Goal: Task Accomplishment & Management: Complete application form

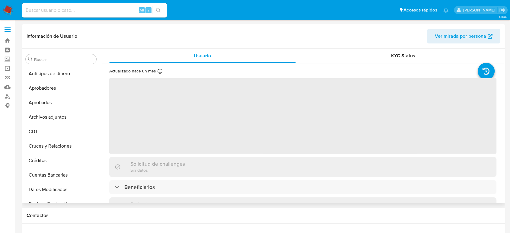
scroll to position [284, 0]
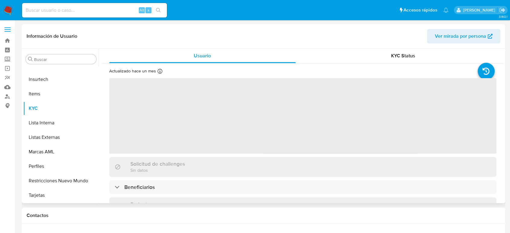
select select "10"
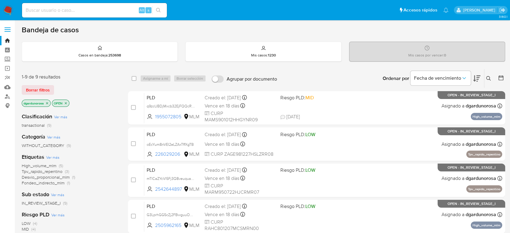
click at [57, 4] on div "Alt s" at bounding box center [94, 10] width 145 height 14
click at [83, 6] on input at bounding box center [94, 10] width 145 height 8
paste input "1833290385"
type input "1833290385"
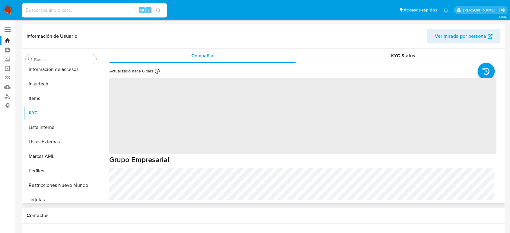
scroll to position [284, 0]
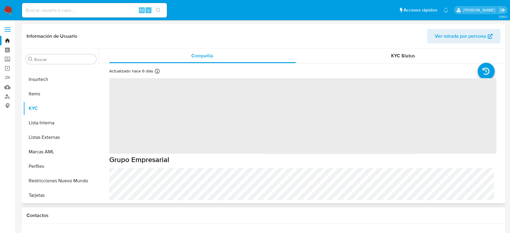
select select "10"
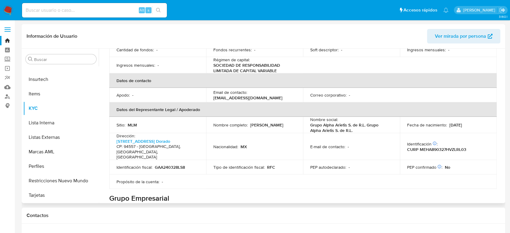
scroll to position [168, 0]
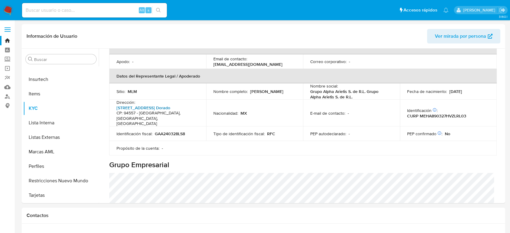
click at [139, 105] on link "Av 2 44, Infonavit El Dorado" at bounding box center [144, 108] width 54 height 6
drag, startPoint x: 269, startPoint y: 86, endPoint x: 216, endPoint y: 86, distance: 52.2
click at [214, 86] on td "Nombre completo : Alistair Mellado Hernandez" at bounding box center [254, 91] width 97 height 16
copy p "Alistair Mellado Hernandez"
click at [319, 136] on div "Información de empresa ID de usuario : 1833290385 Nombre del comercio : Grupo A…" at bounding box center [302, 201] width 387 height 582
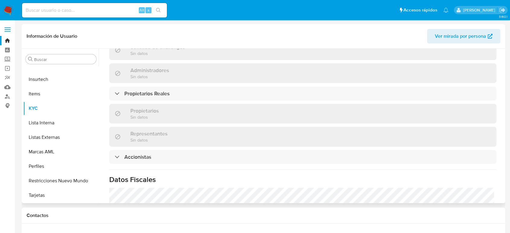
scroll to position [335, 0]
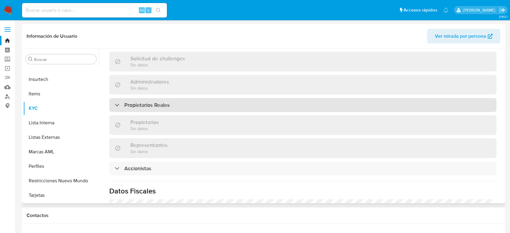
click at [156, 98] on div "Propietarios Reales" at bounding box center [302, 105] width 387 height 14
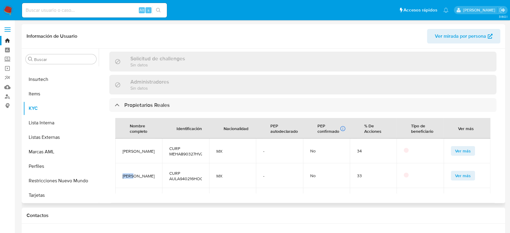
drag, startPoint x: 132, startPoint y: 154, endPoint x: 121, endPoint y: 151, distance: 11.4
click at [121, 163] on td "Arturo Aguilera Lira" at bounding box center [138, 175] width 47 height 25
click at [137, 163] on td "Arturo Aguilera Lira" at bounding box center [138, 175] width 47 height 25
drag, startPoint x: 129, startPoint y: 159, endPoint x: 120, endPoint y: 153, distance: 10.5
click at [120, 163] on td "Arturo Aguilera Lira" at bounding box center [138, 175] width 47 height 25
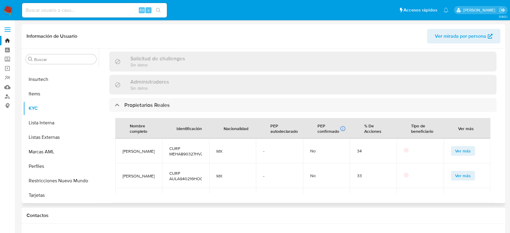
copy span "Arturo Aguilera Lira"
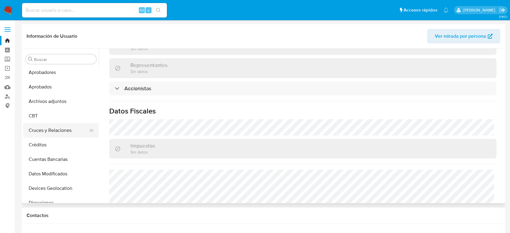
scroll to position [0, 0]
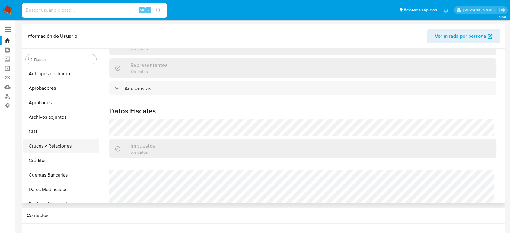
click at [53, 148] on button "Cruces y Relaciones" at bounding box center [58, 146] width 71 height 14
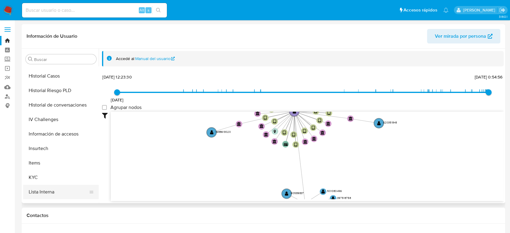
scroll to position [235, 0]
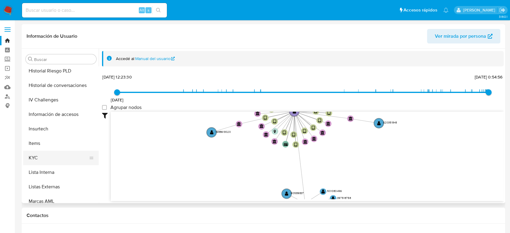
click at [55, 159] on button "KYC" at bounding box center [58, 158] width 71 height 14
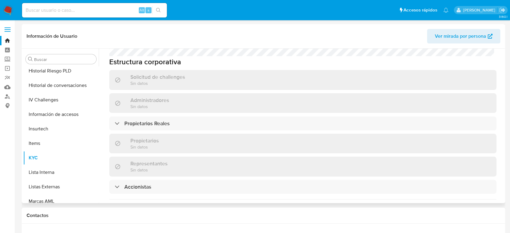
scroll to position [369, 0]
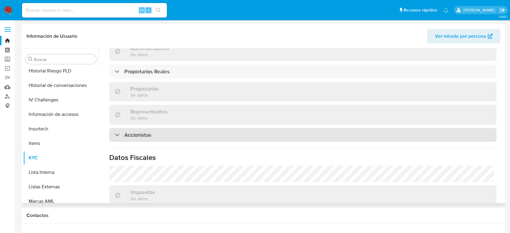
click at [189, 128] on div "Accionistas" at bounding box center [302, 135] width 387 height 14
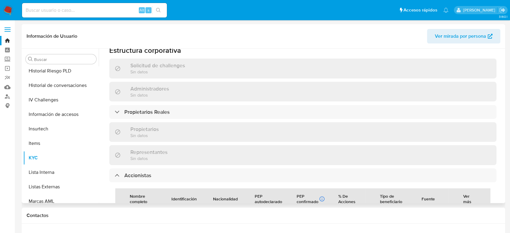
scroll to position [326, 0]
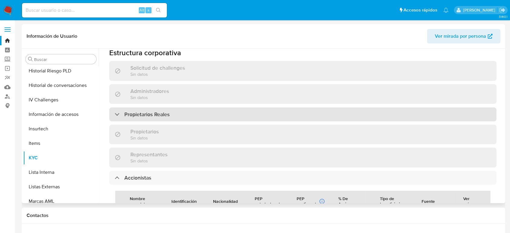
click at [199, 107] on div "Propietarios Reales" at bounding box center [302, 114] width 387 height 14
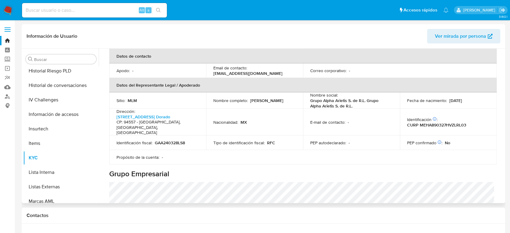
scroll to position [125, 0]
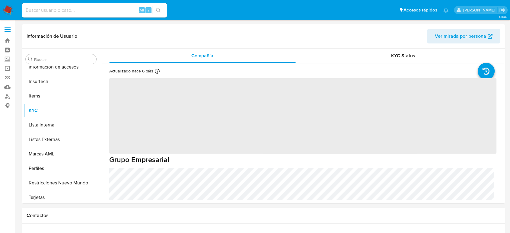
scroll to position [284, 0]
select select "10"
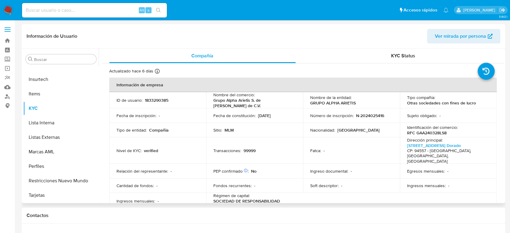
click at [249, 102] on p "Grupo Alpha Arietis S. de R.L. de C.V." at bounding box center [253, 103] width 80 height 11
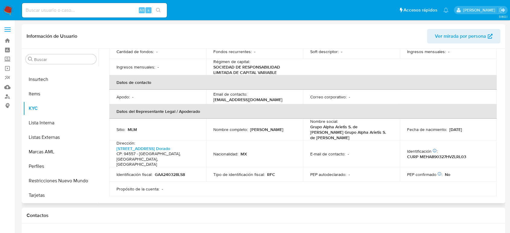
scroll to position [168, 0]
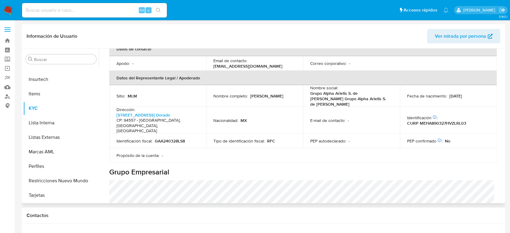
drag, startPoint x: 267, startPoint y: 87, endPoint x: 249, endPoint y: 76, distance: 20.8
click at [207, 85] on td "Nombre completo : Alistair Mellado Hernandez" at bounding box center [254, 96] width 97 height 22
copy p "Alistair Mellado Hernandez"
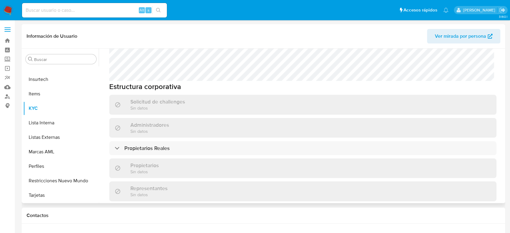
scroll to position [335, 0]
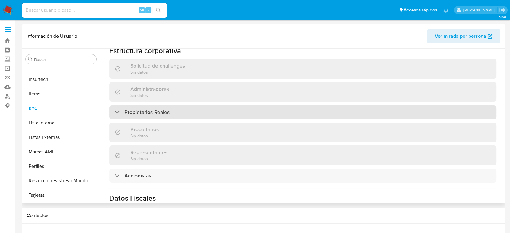
click at [166, 105] on div "Propietarios Reales" at bounding box center [302, 112] width 387 height 14
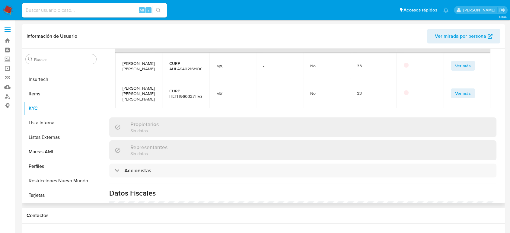
scroll to position [503, 0]
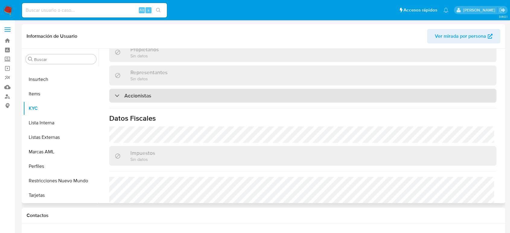
click at [142, 92] on h3 "Accionistas" at bounding box center [137, 95] width 27 height 7
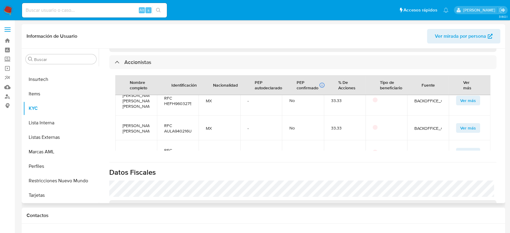
scroll to position [0, 0]
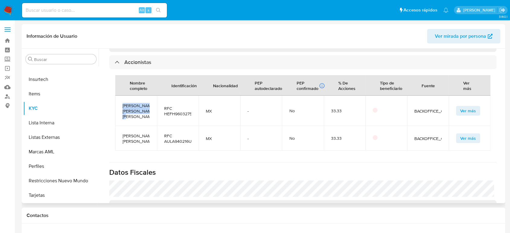
drag, startPoint x: 143, startPoint y: 93, endPoint x: 118, endPoint y: 75, distance: 30.6
click at [118, 96] on td "Héctor David Hernández Fuentes" at bounding box center [136, 111] width 42 height 30
copy span "Héctor David Hernández Fuentes"
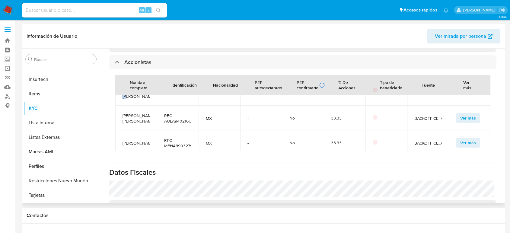
scroll to position [30, 0]
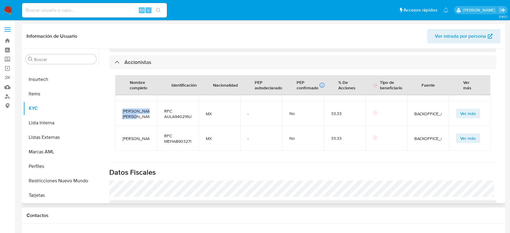
drag, startPoint x: 144, startPoint y: 82, endPoint x: 121, endPoint y: 73, distance: 24.1
click at [121, 101] on td "Arturo Aguilera Lira" at bounding box center [136, 113] width 42 height 25
copy span "Arturo Aguilera Lira"
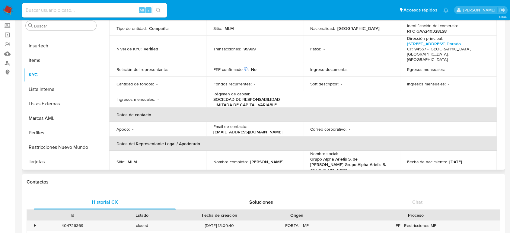
scroll to position [11, 0]
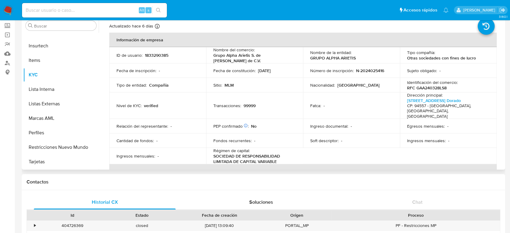
click at [435, 88] on p "RFC GAA240328LS8" at bounding box center [427, 87] width 40 height 5
copy p "GAA240328LS8"
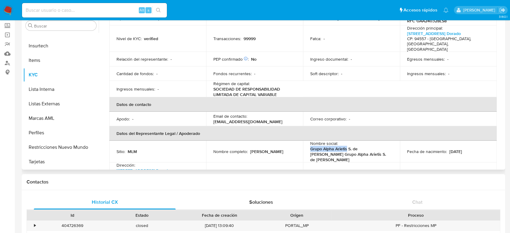
drag, startPoint x: 308, startPoint y: 138, endPoint x: 345, endPoint y: 136, distance: 37.2
click at [345, 141] on td "Nombre social : Grupo Alpha Arietis S. de R.L. Grupo Alpha Arietis S. de R.L." at bounding box center [351, 152] width 97 height 22
copy p "Grupo Alpha Arietis"
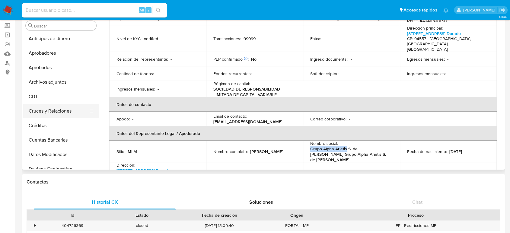
scroll to position [0, 0]
click at [43, 112] on button "Cruces y Relaciones" at bounding box center [58, 112] width 71 height 14
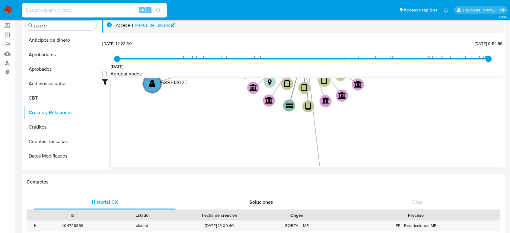
click at [119, 7] on input at bounding box center [94, 10] width 145 height 8
paste input "295902017"
type input "295902017"
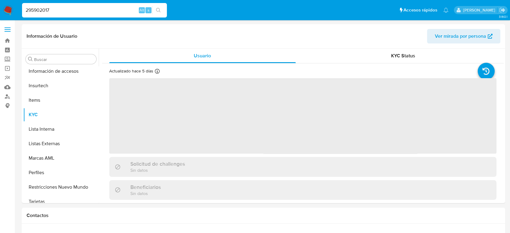
scroll to position [284, 0]
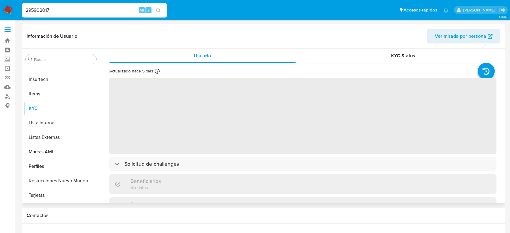
select select "10"
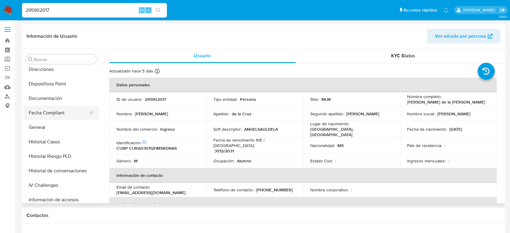
scroll to position [116, 0]
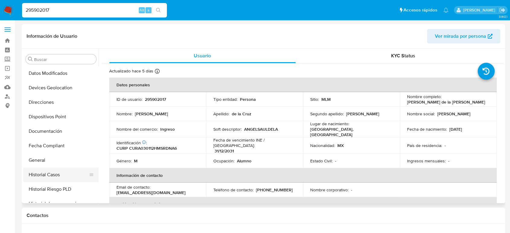
click at [45, 171] on button "Historial Casos" at bounding box center [58, 175] width 71 height 14
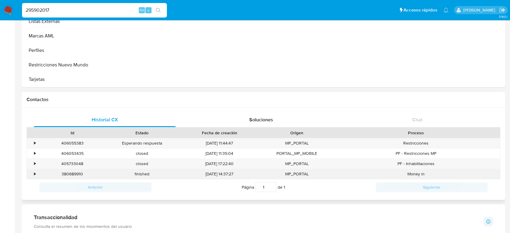
scroll to position [134, 0]
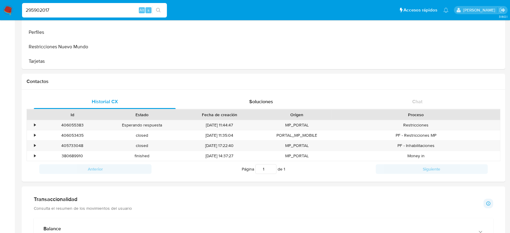
click at [40, 13] on input "295902017" at bounding box center [94, 10] width 145 height 8
paste input "1235695792"
type input "1235695792"
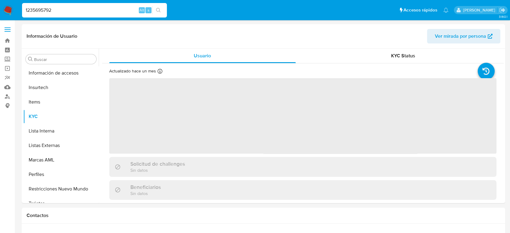
scroll to position [284, 0]
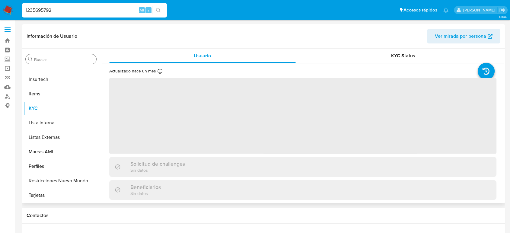
select select "10"
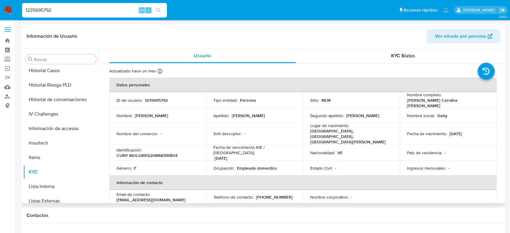
scroll to position [217, 0]
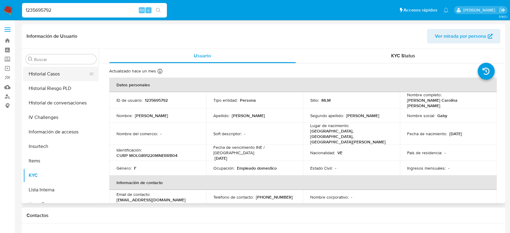
click at [60, 75] on button "Historial Casos" at bounding box center [58, 74] width 71 height 14
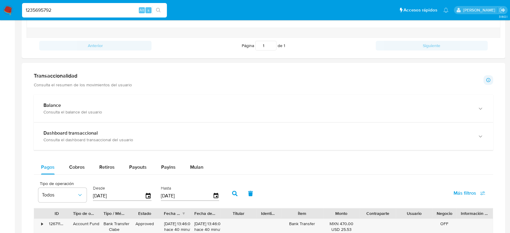
scroll to position [268, 0]
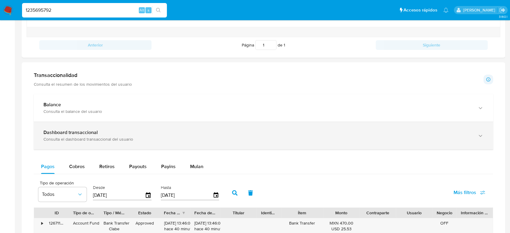
click at [129, 132] on div "Dashboard transaccional" at bounding box center [257, 133] width 428 height 6
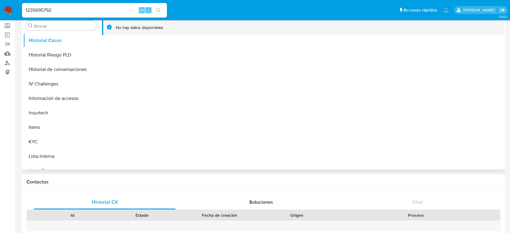
scroll to position [0, 0]
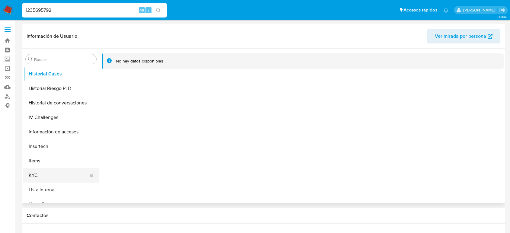
click at [49, 173] on button "KYC" at bounding box center [58, 175] width 71 height 14
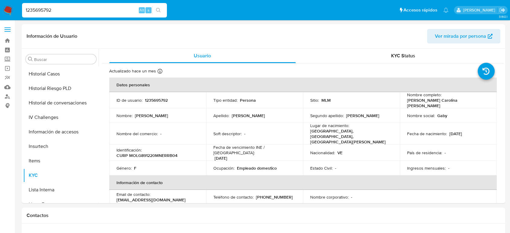
click at [10, 30] on span at bounding box center [8, 29] width 6 height 1
click at [0, 0] on input "checkbox" at bounding box center [0, 0] width 0 height 0
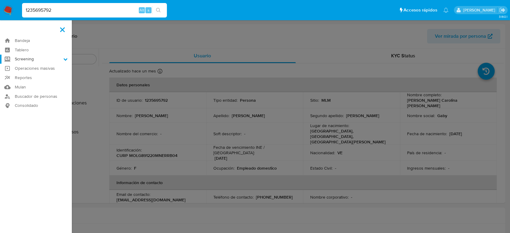
click at [65, 60] on icon at bounding box center [66, 59] width 4 height 2
click at [0, 0] on input "Screening" at bounding box center [0, 0] width 0 height 0
click at [37, 82] on link "Herramientas" at bounding box center [36, 83] width 72 height 8
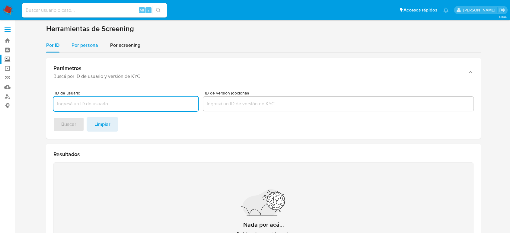
click at [80, 42] on span "Por persona" at bounding box center [85, 45] width 27 height 7
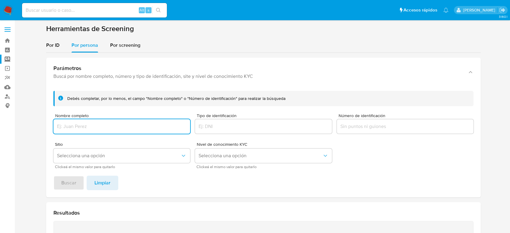
click at [104, 126] on input "Nombre completo" at bounding box center [121, 127] width 137 height 8
type input "[PERSON_NAME] [PERSON_NAME]"
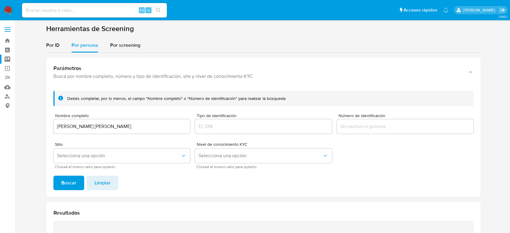
click at [77, 185] on button "Buscar" at bounding box center [68, 183] width 31 height 14
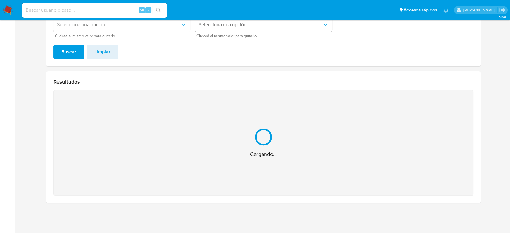
scroll to position [35, 0]
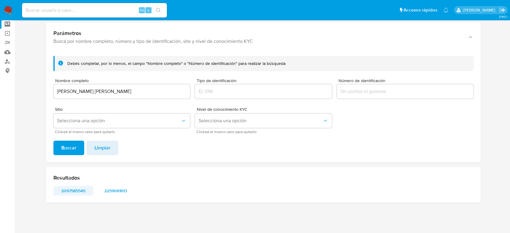
click at [82, 188] on span "2097585545" at bounding box center [73, 191] width 31 height 8
click at [113, 195] on span "2259061613" at bounding box center [115, 191] width 31 height 8
click at [59, 8] on input at bounding box center [94, 10] width 145 height 8
paste input "1964248799"
type input "1964248799"
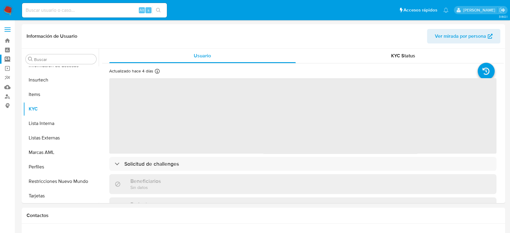
scroll to position [284, 0]
select select "10"
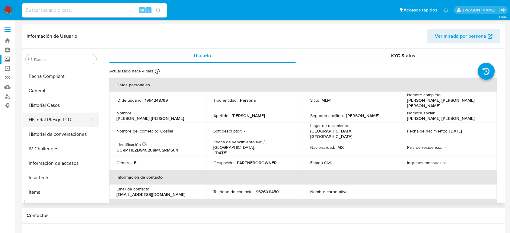
scroll to position [184, 0]
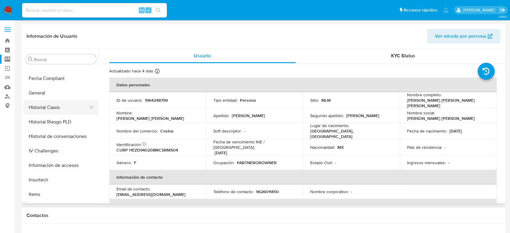
click at [59, 110] on button "Historial Casos" at bounding box center [58, 107] width 71 height 14
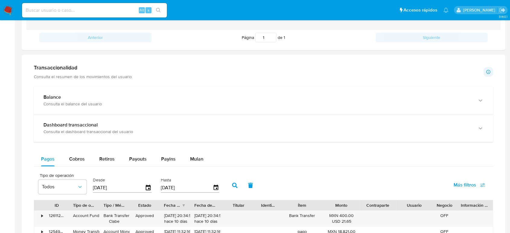
scroll to position [302, 0]
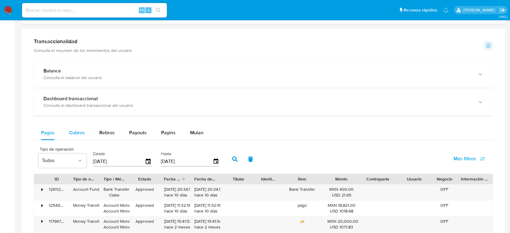
click at [83, 131] on span "Cobros" at bounding box center [77, 132] width 16 height 7
select select "10"
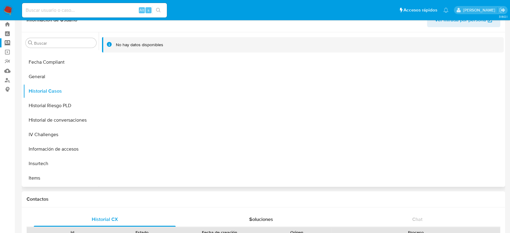
scroll to position [0, 0]
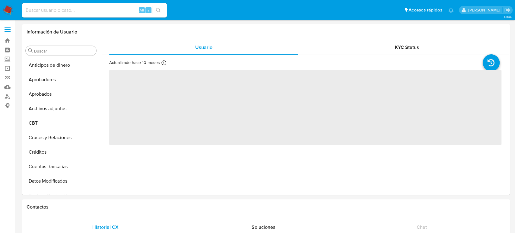
select select "10"
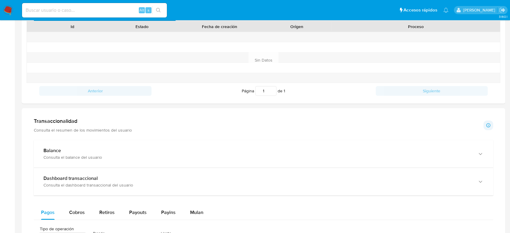
scroll to position [268, 0]
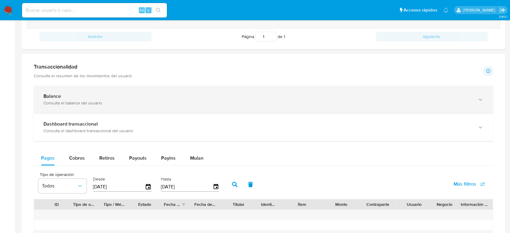
click at [127, 103] on div "Consulta el balance del usuario" at bounding box center [257, 102] width 428 height 5
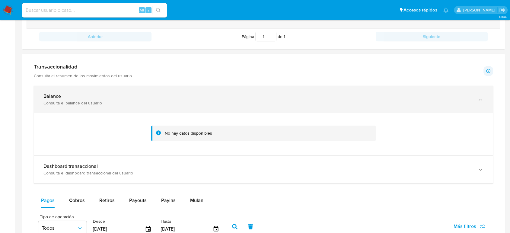
click at [136, 104] on div "Consulta el balance del usuario" at bounding box center [257, 102] width 428 height 5
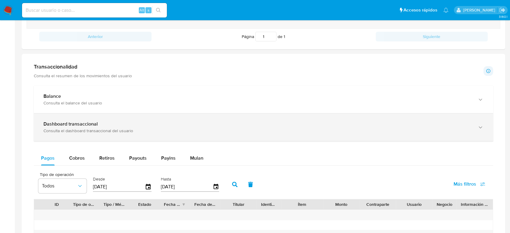
click at [129, 133] on div "Consulta el dashboard transaccional del usuario" at bounding box center [257, 130] width 428 height 5
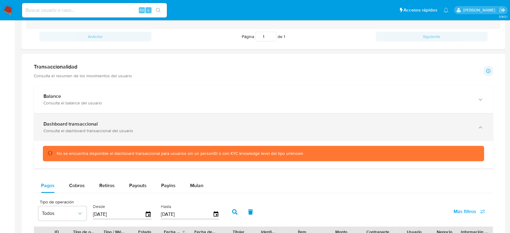
click at [135, 131] on div "Consulta el dashboard transaccional del usuario" at bounding box center [257, 130] width 428 height 5
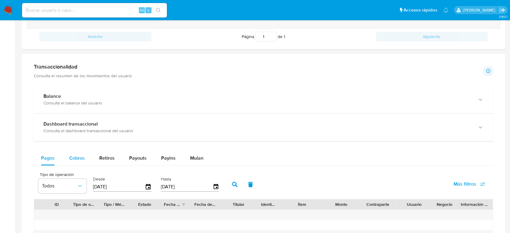
click at [86, 160] on button "Cobros" at bounding box center [77, 158] width 30 height 14
select select "10"
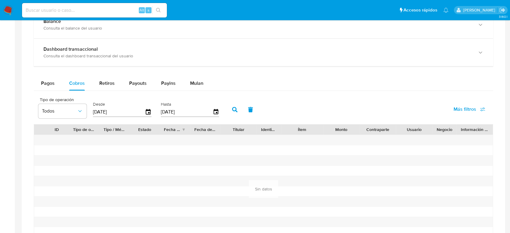
scroll to position [369, 0]
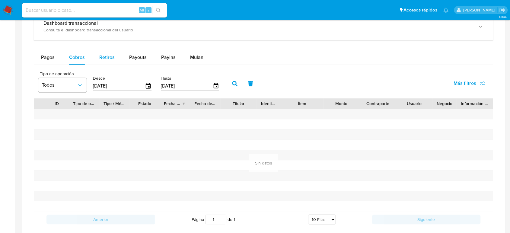
click at [117, 57] on button "Retiros" at bounding box center [107, 57] width 30 height 14
select select "10"
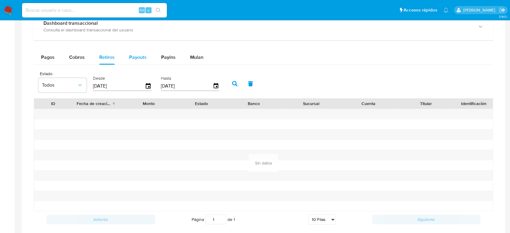
click at [135, 56] on span "Payouts" at bounding box center [138, 57] width 18 height 7
select select "10"
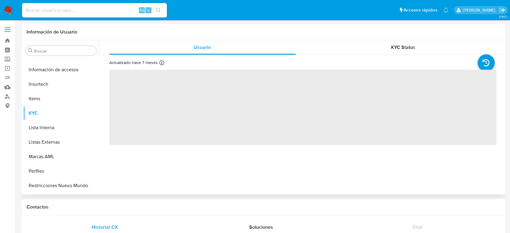
scroll to position [284, 0]
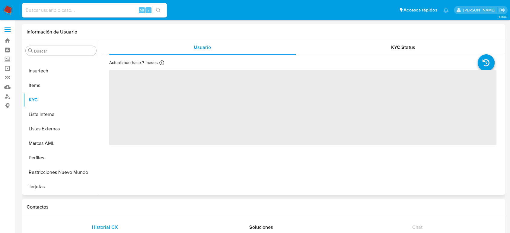
select select "10"
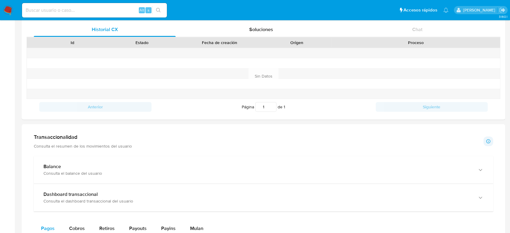
scroll to position [268, 0]
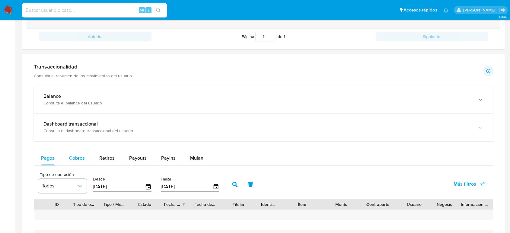
click at [76, 153] on div "Cobros" at bounding box center [77, 158] width 16 height 14
select select "10"
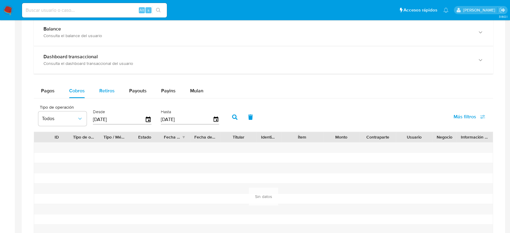
click at [104, 93] on span "Retiros" at bounding box center [106, 90] width 15 height 7
select select "10"
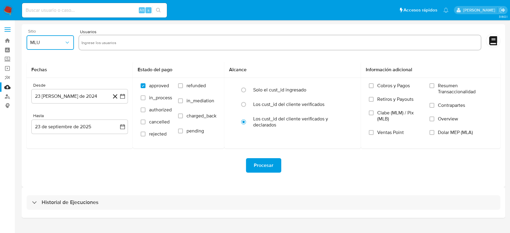
click at [49, 38] on button "MLU" at bounding box center [50, 42] width 47 height 14
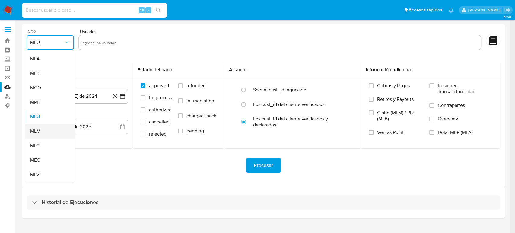
click at [43, 134] on div "MLM" at bounding box center [48, 131] width 37 height 14
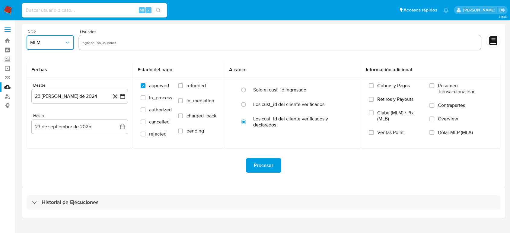
click at [214, 45] on input "text" at bounding box center [280, 43] width 397 height 10
type input "1964248799"
click at [128, 40] on input "text" at bounding box center [300, 43] width 358 height 10
paste input "2274257309"
type input "2274257309"
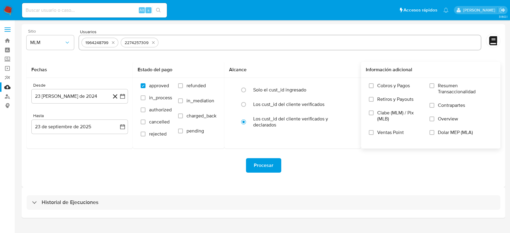
click at [190, 38] on input "text" at bounding box center [320, 43] width 318 height 10
paste input "1616972275"
type input "1616972275"
drag, startPoint x: 214, startPoint y: 42, endPoint x: 251, endPoint y: 43, distance: 36.8
click at [214, 42] on input "text" at bounding box center [339, 43] width 280 height 10
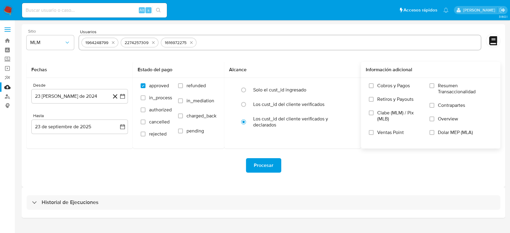
paste input "2541826632"
type input "2541826632"
drag, startPoint x: 293, startPoint y: 191, endPoint x: 260, endPoint y: 178, distance: 35.9
click at [291, 191] on div "Historial de Ejecuciones" at bounding box center [264, 202] width 484 height 31
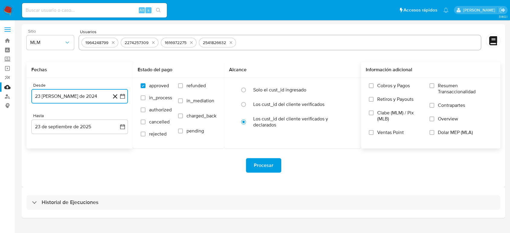
click at [123, 99] on icon "button" at bounding box center [123, 96] width 6 height 6
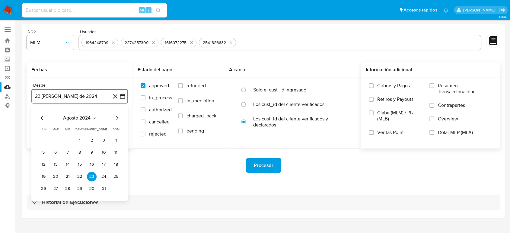
drag, startPoint x: 81, startPoint y: 136, endPoint x: 84, endPoint y: 138, distance: 3.5
click at [80, 137] on button "1" at bounding box center [80, 141] width 10 height 10
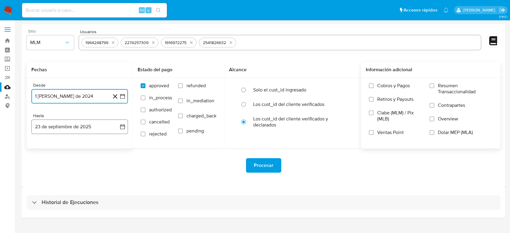
click at [123, 127] on icon "button" at bounding box center [123, 127] width 6 height 6
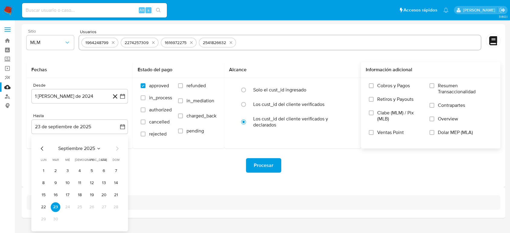
click at [190, 166] on div "Procesar" at bounding box center [264, 165] width 474 height 14
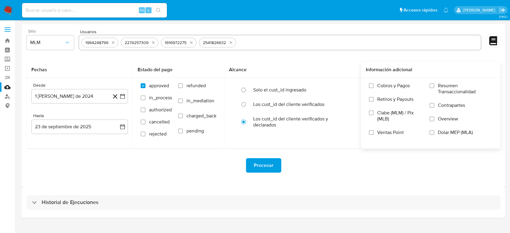
click at [265, 164] on span "Procesar" at bounding box center [264, 165] width 20 height 13
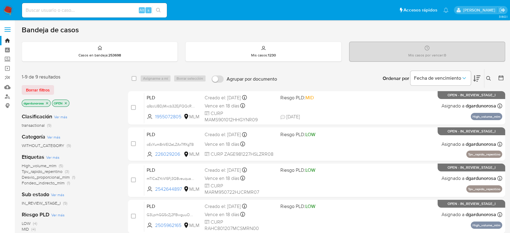
drag, startPoint x: 490, startPoint y: 76, endPoint x: 487, endPoint y: 79, distance: 4.1
click at [490, 76] on icon at bounding box center [488, 78] width 5 height 5
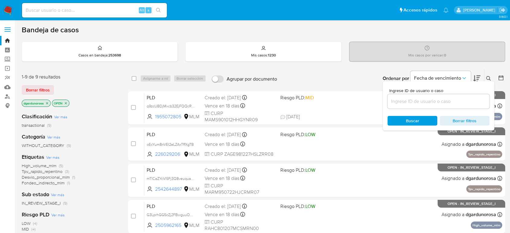
click at [456, 99] on input at bounding box center [439, 102] width 102 height 8
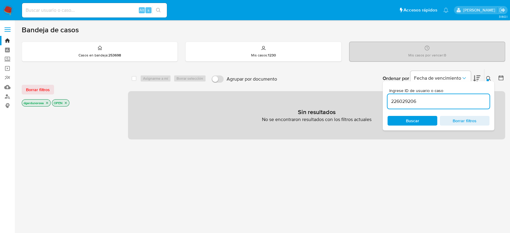
click at [453, 104] on input "226029206" at bounding box center [439, 102] width 102 height 8
type input "226029206"
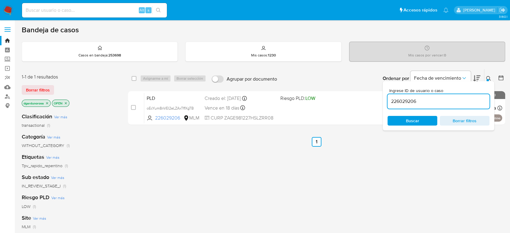
click at [489, 78] on icon at bounding box center [488, 78] width 5 height 5
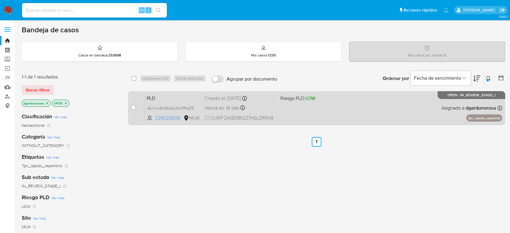
click at [343, 112] on div "PLD oEcYum8nVEI2eLZAxTffXgTB 226029206 MLM Riesgo PLD: LOW Creado el: 12/08/202…" at bounding box center [323, 108] width 358 height 30
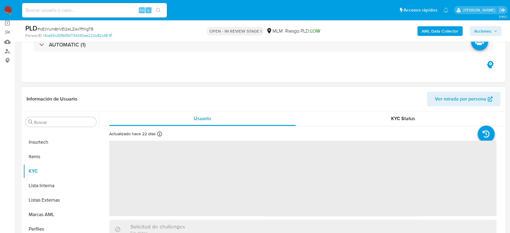
scroll to position [101, 0]
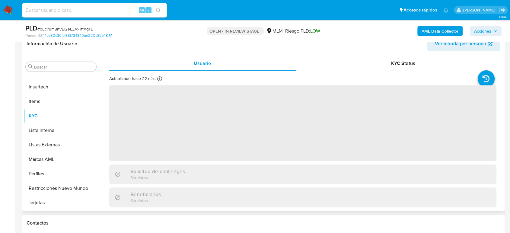
select select "10"
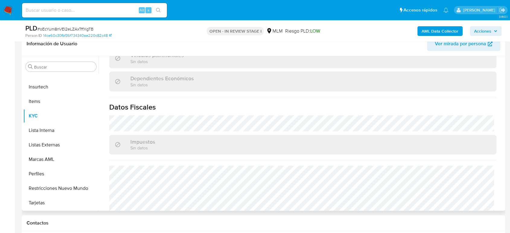
scroll to position [369, 0]
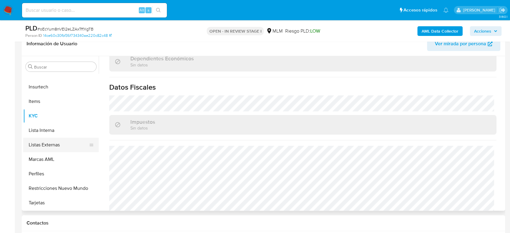
click at [47, 143] on button "Listas Externas" at bounding box center [58, 145] width 71 height 14
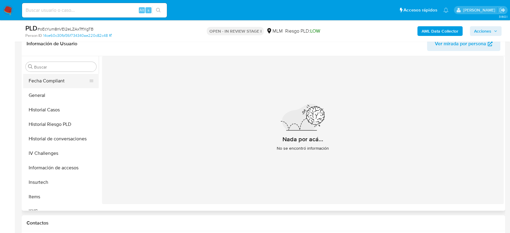
scroll to position [150, 0]
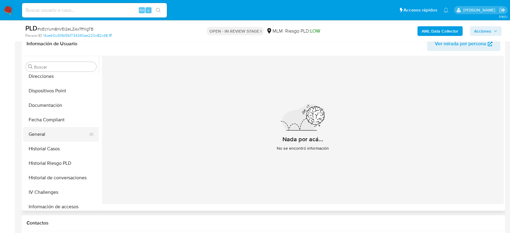
click at [50, 131] on button "General" at bounding box center [58, 134] width 71 height 14
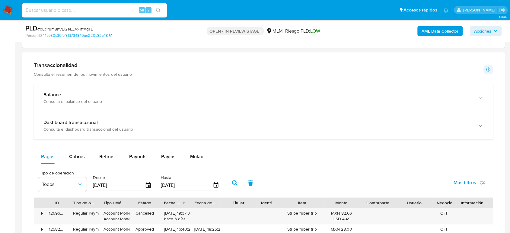
scroll to position [335, 0]
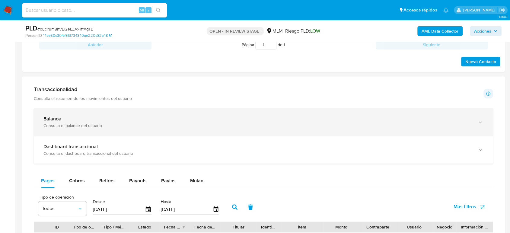
drag, startPoint x: 157, startPoint y: 112, endPoint x: 158, endPoint y: 118, distance: 6.1
click at [157, 116] on div "Balance Consulta el balance del usuario" at bounding box center [263, 121] width 459 height 27
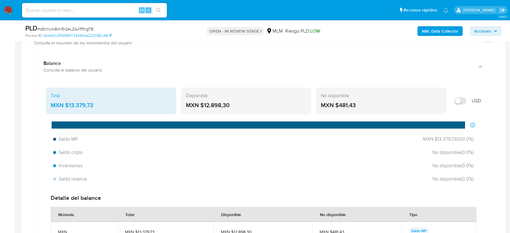
scroll to position [402, 0]
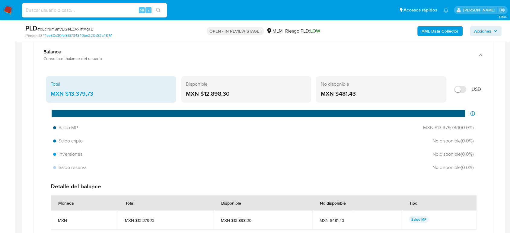
drag, startPoint x: 97, startPoint y: 91, endPoint x: 65, endPoint y: 96, distance: 32.0
click at [65, 96] on div "MXN $13.379,73" at bounding box center [111, 94] width 121 height 8
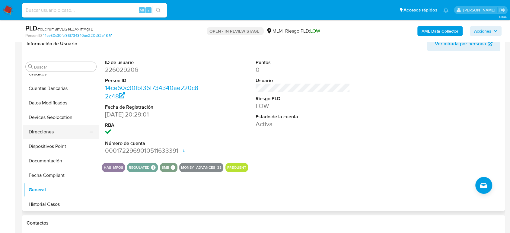
scroll to position [83, 0]
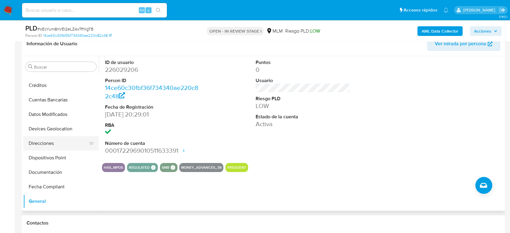
click at [54, 137] on button "Direcciones" at bounding box center [58, 143] width 71 height 14
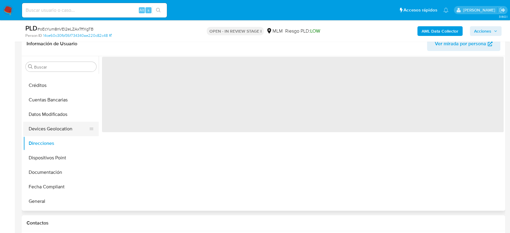
click at [48, 128] on button "Devices Geolocation" at bounding box center [58, 129] width 71 height 14
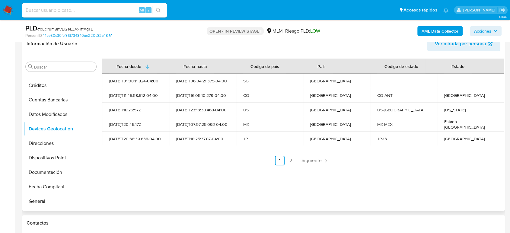
click at [323, 162] on icon "Paginación" at bounding box center [326, 161] width 6 height 6
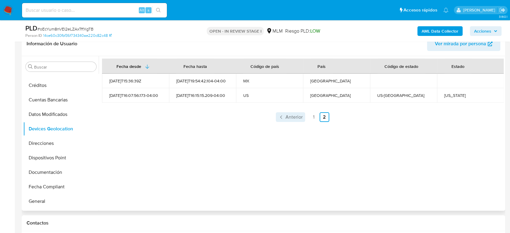
click at [286, 115] on span "Anterior" at bounding box center [294, 117] width 17 height 5
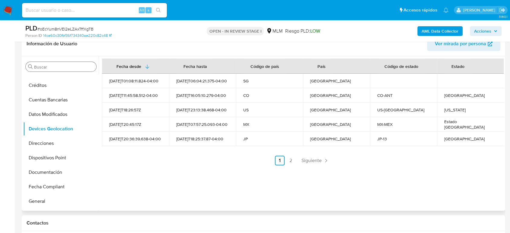
drag, startPoint x: 51, startPoint y: 65, endPoint x: 53, endPoint y: 69, distance: 4.5
click at [53, 67] on input "Buscar" at bounding box center [64, 66] width 60 height 5
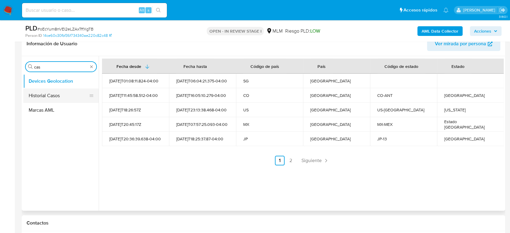
type input "cas"
click at [49, 95] on button "Historial Casos" at bounding box center [58, 95] width 71 height 14
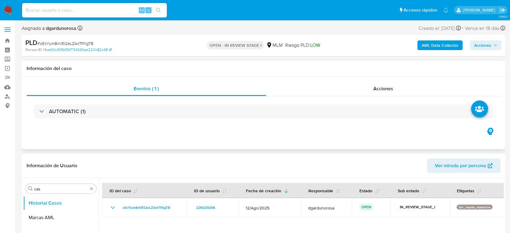
click at [257, 120] on div "AUTOMATIC (1)" at bounding box center [264, 111] width 474 height 30
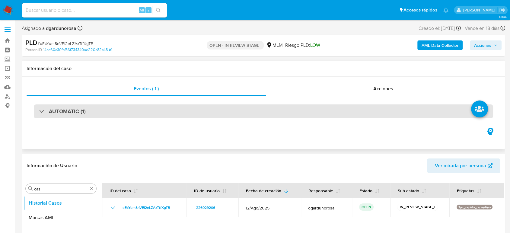
drag, startPoint x: 257, startPoint y: 108, endPoint x: 257, endPoint y: 114, distance: 6.6
click at [257, 108] on div "AUTOMATIC (1)" at bounding box center [263, 111] width 459 height 14
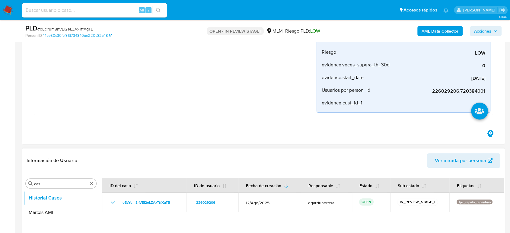
scroll to position [168, 0]
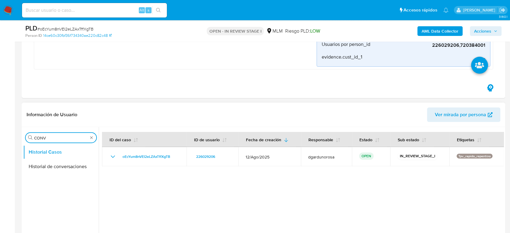
type input "CONV"
click at [56, 168] on button "Historial de conversaciones" at bounding box center [60, 166] width 75 height 14
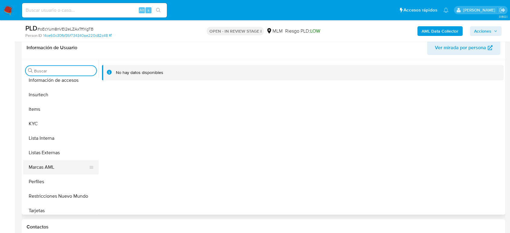
scroll to position [284, 0]
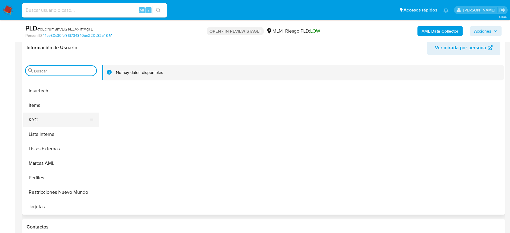
drag, startPoint x: 39, startPoint y: 120, endPoint x: 39, endPoint y: 126, distance: 5.7
click at [39, 121] on button "KYC" at bounding box center [58, 120] width 71 height 14
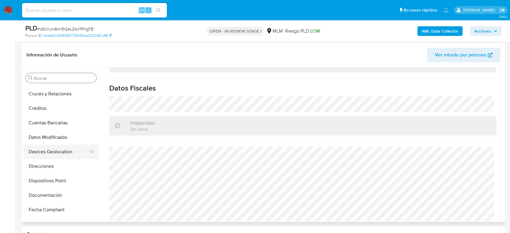
scroll to position [83, 0]
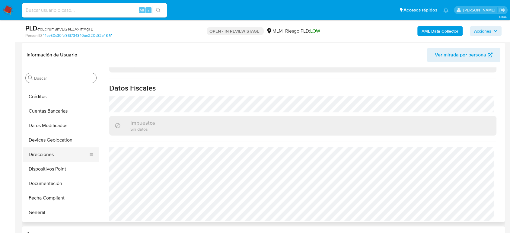
click at [62, 152] on button "Direcciones" at bounding box center [58, 154] width 71 height 14
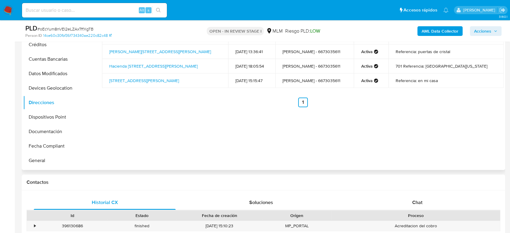
scroll to position [268, 0]
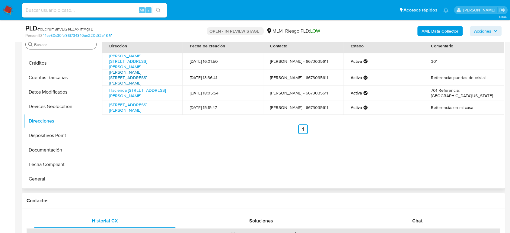
click at [147, 74] on link "Alejandro Dumas 233, Miguel Hidalgo, Distrito Federal, 11550, Mexico 233" at bounding box center [128, 77] width 38 height 17
click at [138, 54] on link "Enrique Ibsen 47, Miguel Hidalgo, Distrito Federal, 11550, Mexico 47" at bounding box center [128, 61] width 38 height 17
click at [127, 106] on link "San Luis 15, Culiacán, Sinaloa, 80199, Mexico 15" at bounding box center [128, 107] width 38 height 11
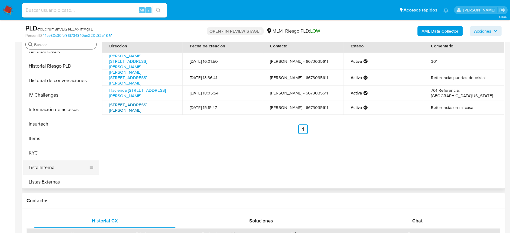
scroll to position [251, 0]
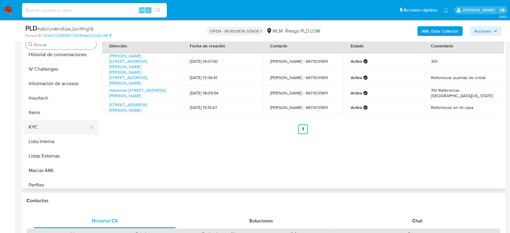
click at [47, 129] on button "KYC" at bounding box center [58, 127] width 71 height 14
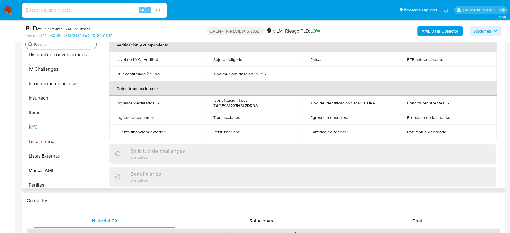
scroll to position [67, 0]
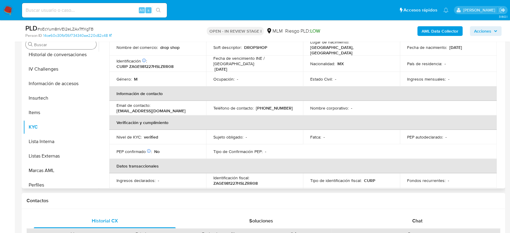
click at [270, 105] on p "(667) 3035611" at bounding box center [274, 107] width 37 height 5
copy p "3035611"
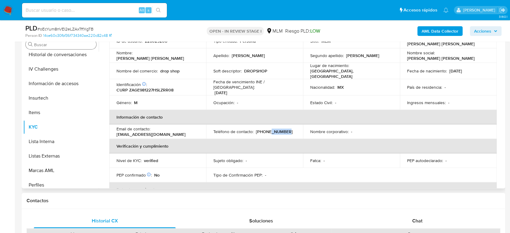
scroll to position [34, 0]
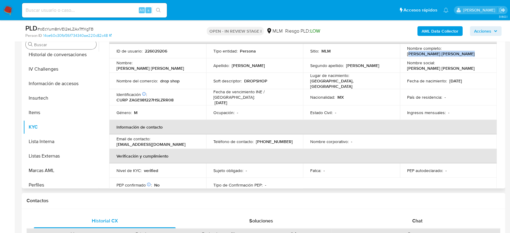
drag, startPoint x: 473, startPoint y: 52, endPoint x: 407, endPoint y: 53, distance: 65.8
click at [407, 53] on div "Nombre completo : Jose Ernesto Zazueta Garcia" at bounding box center [448, 51] width 82 height 11
click at [404, 56] on td "Nombre completo : Jose Ernesto Zazueta Garcia" at bounding box center [448, 51] width 97 height 14
drag, startPoint x: 462, startPoint y: 54, endPoint x: 411, endPoint y: 54, distance: 50.4
click at [407, 55] on div "Nombre completo : Jose Ernesto Zazueta Garcia" at bounding box center [448, 51] width 82 height 11
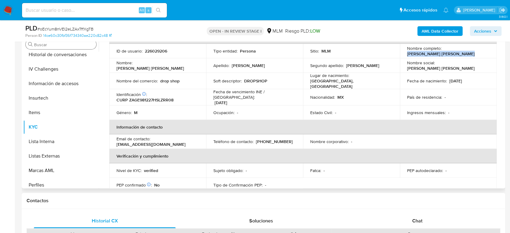
copy p "Jose Ernesto Zazueta Garcia"
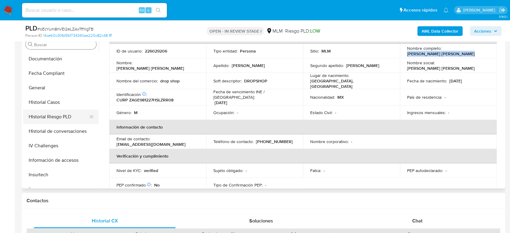
scroll to position [184, 0]
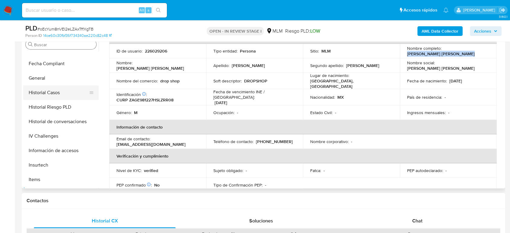
click at [66, 97] on button "Historial Casos" at bounding box center [58, 92] width 71 height 14
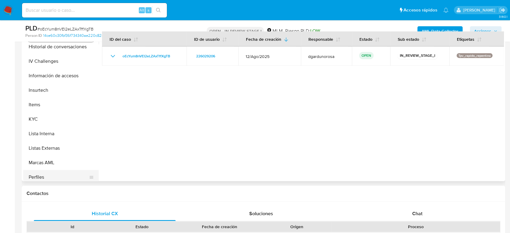
scroll to position [284, 0]
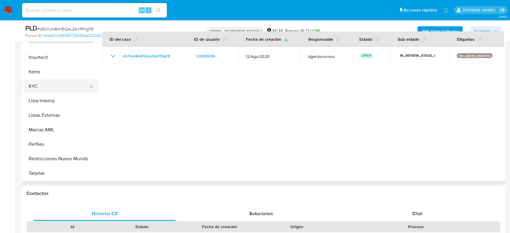
click at [55, 89] on button "KYC" at bounding box center [58, 86] width 71 height 14
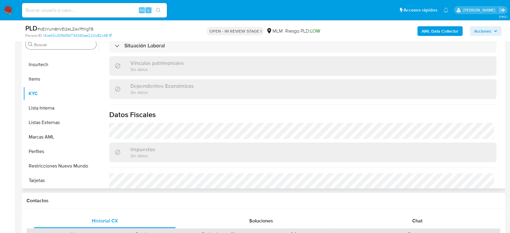
scroll to position [379, 0]
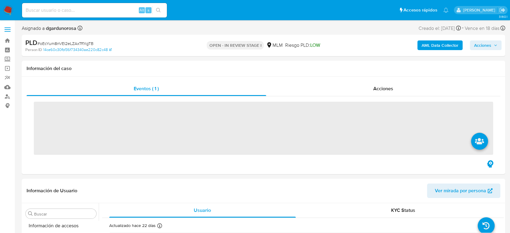
scroll to position [284, 0]
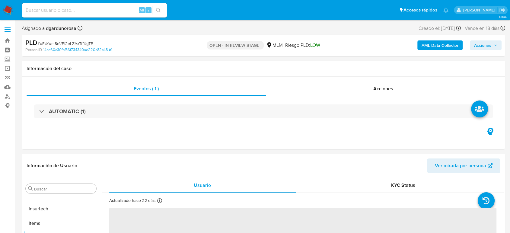
select select "10"
click at [12, 28] on label at bounding box center [7, 29] width 15 height 13
click at [0, 0] on input "checkbox" at bounding box center [0, 0] width 0 height 0
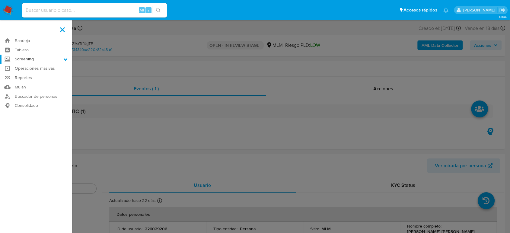
click at [31, 62] on label "Screening" at bounding box center [36, 59] width 72 height 9
click at [0, 0] on input "Screening" at bounding box center [0, 0] width 0 height 0
click at [33, 81] on link "Herramientas" at bounding box center [36, 83] width 72 height 8
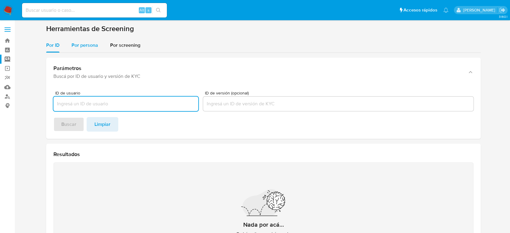
click at [87, 41] on div "Por persona" at bounding box center [85, 45] width 27 height 14
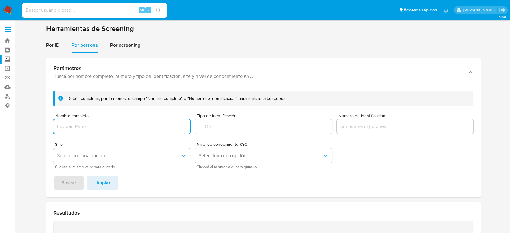
click at [89, 126] on input "Nombre completo" at bounding box center [121, 127] width 137 height 8
drag, startPoint x: 84, startPoint y: 125, endPoint x: 8, endPoint y: 131, distance: 76.6
click at [8, 131] on section "Bandeja Tablero Screening Búsqueda en Listas Watchlist Herramientas Operaciones…" at bounding box center [255, 182] width 510 height 364
paste input "ABSOLUTE ADVANTAGE SPV SA DE CV"
type input "ABSOLUTE ADVANTAGE SPV SA DE CV"
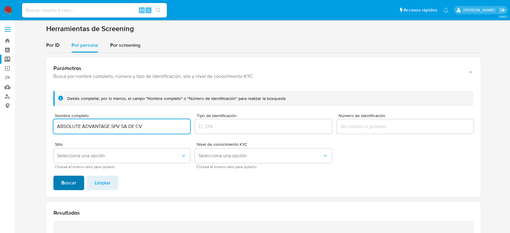
click at [69, 187] on span "Buscar" at bounding box center [68, 182] width 15 height 13
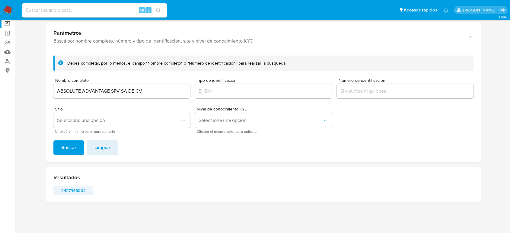
scroll to position [35, 0]
click at [78, 187] on span "2427346002" at bounding box center [73, 191] width 31 height 8
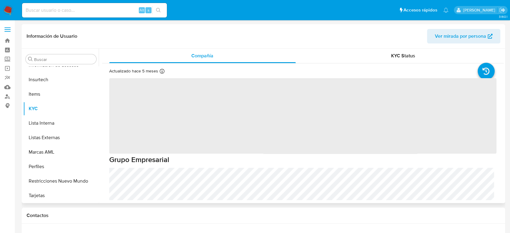
scroll to position [284, 0]
select select "10"
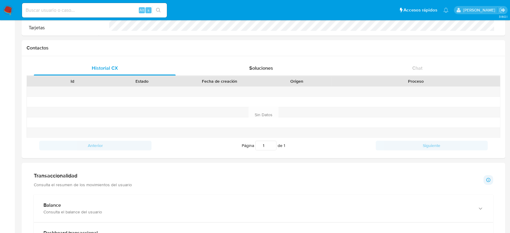
scroll to position [268, 0]
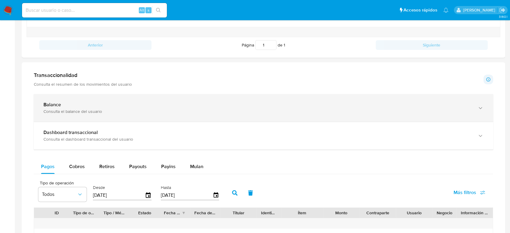
click at [128, 105] on div "Balance" at bounding box center [257, 105] width 428 height 6
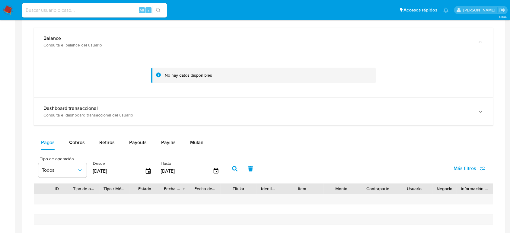
scroll to position [335, 0]
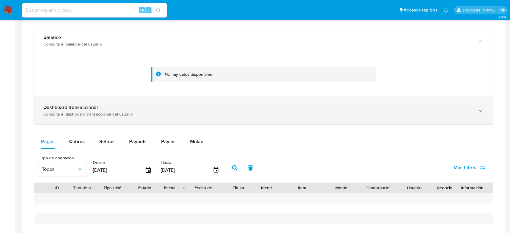
click at [196, 122] on div "Dashboard transaccional Consulta el dashboard transaccional del usuario" at bounding box center [263, 110] width 459 height 27
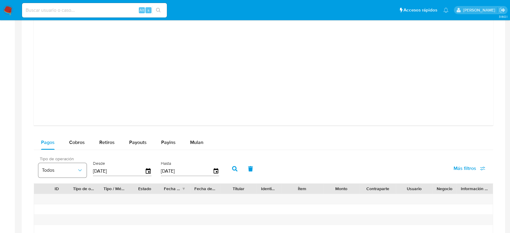
scroll to position [637, 0]
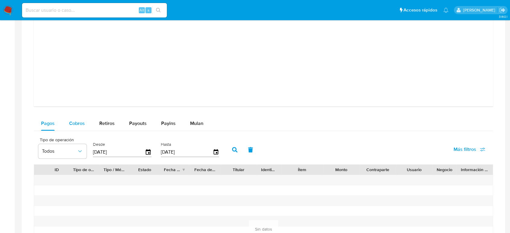
click at [83, 123] on span "Cobros" at bounding box center [77, 123] width 16 height 7
select select "10"
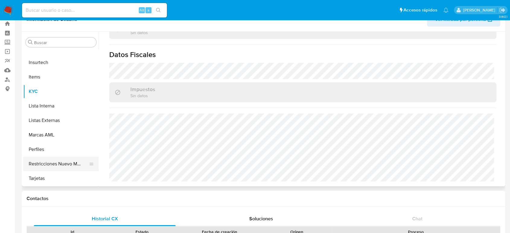
scroll to position [34, 0]
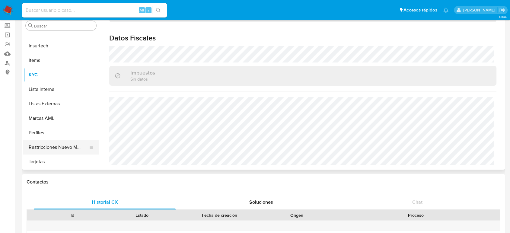
click at [48, 149] on button "Restricciones Nuevo Mundo" at bounding box center [58, 147] width 71 height 14
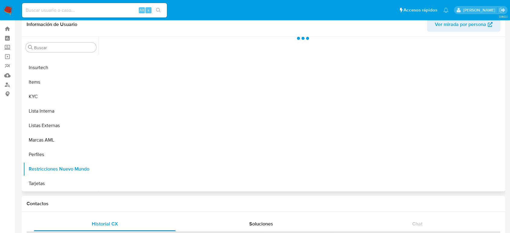
scroll to position [0, 0]
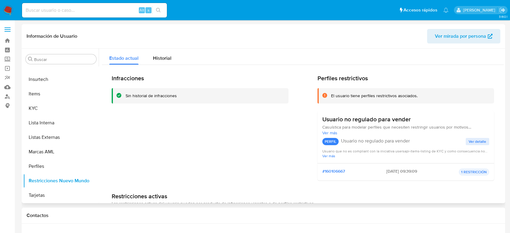
click at [161, 67] on div "Infracciones Sin historial de infracciones Perfiles restrictivos El usuario tie…" at bounding box center [303, 155] width 402 height 181
click at [159, 61] on span "Historial" at bounding box center [162, 58] width 18 height 7
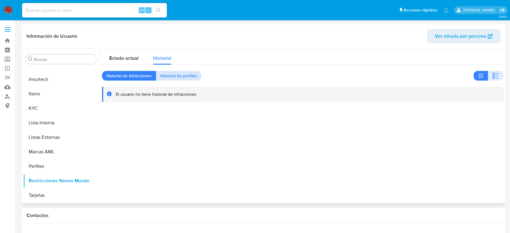
click at [174, 77] on span "Historial de perfiles" at bounding box center [178, 76] width 37 height 8
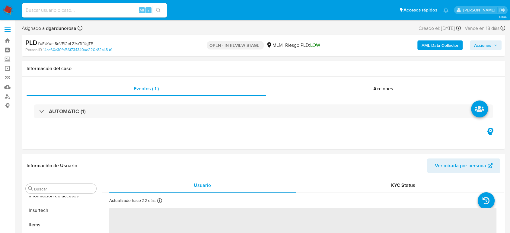
scroll to position [284, 0]
select select "10"
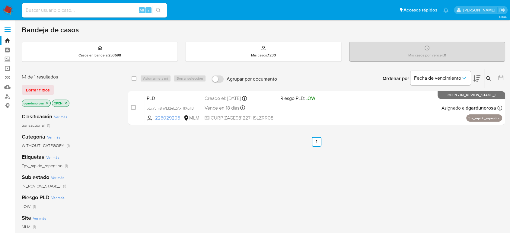
drag, startPoint x: 487, startPoint y: 75, endPoint x: 479, endPoint y: 87, distance: 13.7
click at [487, 77] on button at bounding box center [489, 78] width 10 height 7
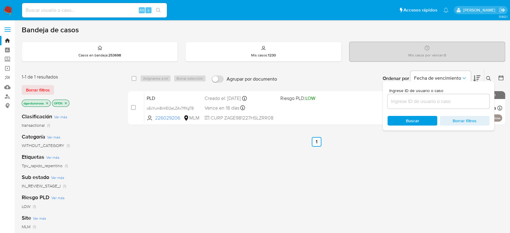
click at [456, 100] on input at bounding box center [439, 102] width 102 height 8
type input "89242371"
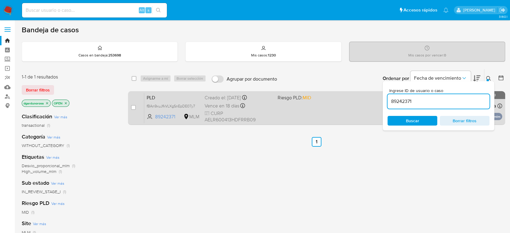
click at [319, 102] on div "PLD fBAn9xuJfkVLXgSnEpDE07y7 89242371 MLM Riesgo PLD: MID Creado el: 12/08/2025…" at bounding box center [323, 108] width 358 height 30
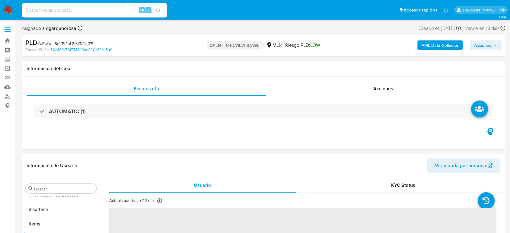
scroll to position [284, 0]
select select "10"
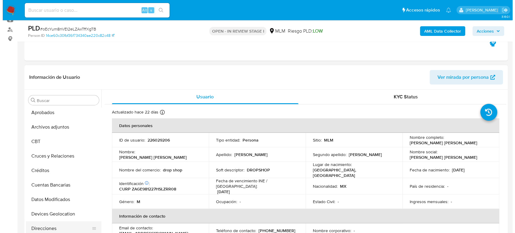
scroll to position [16, 0]
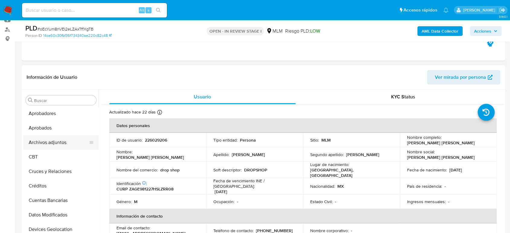
click at [49, 144] on button "Archivos adjuntos" at bounding box center [58, 142] width 71 height 14
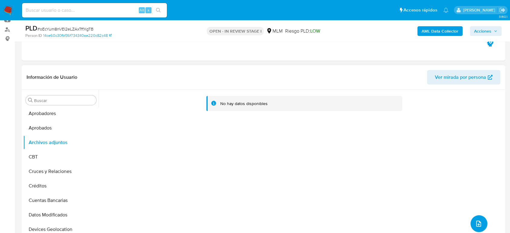
click at [475, 223] on icon "upload-file" at bounding box center [478, 223] width 7 height 7
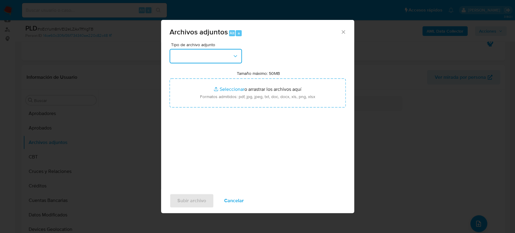
click at [233, 54] on icon "button" at bounding box center [235, 56] width 6 height 6
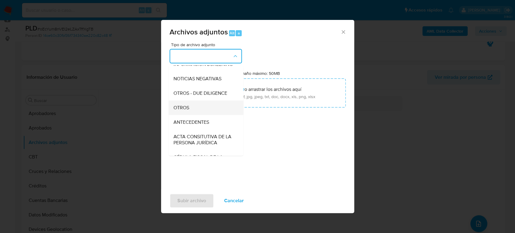
scroll to position [67, 0]
click at [201, 114] on div "OTROS" at bounding box center [204, 107] width 62 height 14
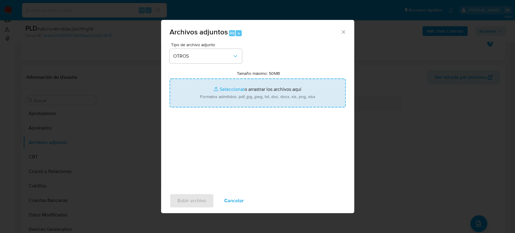
type input "C:\fakepath\226029206_Jose Zazueta_Agosto2025.pdf"
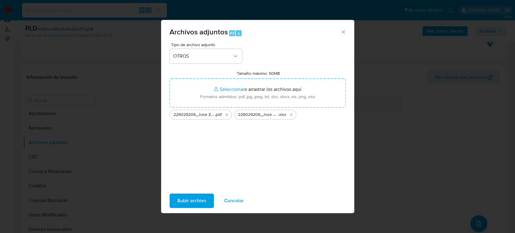
click at [205, 202] on button "Subir archivo" at bounding box center [192, 200] width 44 height 14
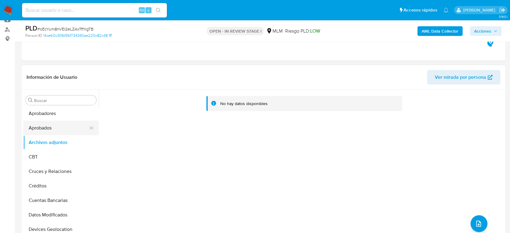
click at [54, 129] on button "Aprobados" at bounding box center [58, 128] width 71 height 14
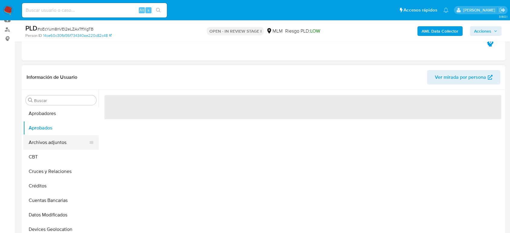
click at [47, 140] on button "Archivos adjuntos" at bounding box center [58, 142] width 71 height 14
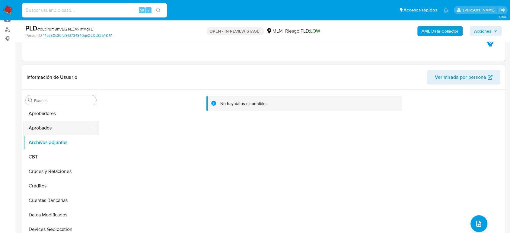
click at [37, 132] on button "Aprobados" at bounding box center [58, 128] width 71 height 14
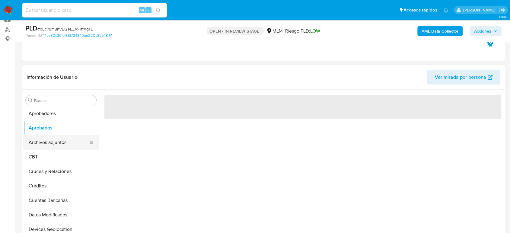
click at [43, 139] on button "Archivos adjuntos" at bounding box center [58, 142] width 71 height 14
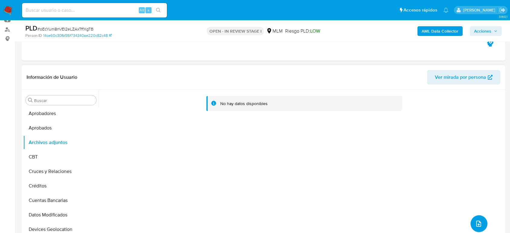
click at [483, 222] on button "upload-file" at bounding box center [479, 223] width 17 height 17
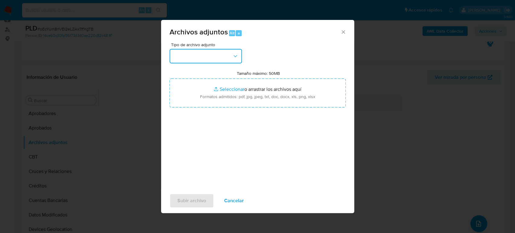
click at [229, 55] on button "button" at bounding box center [206, 56] width 72 height 14
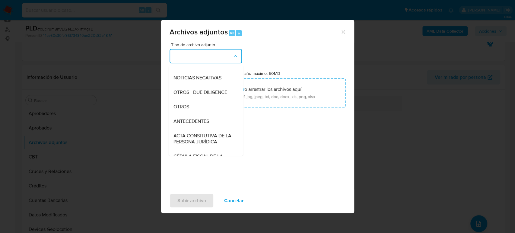
click at [189, 114] on div "OTROS" at bounding box center [204, 107] width 62 height 14
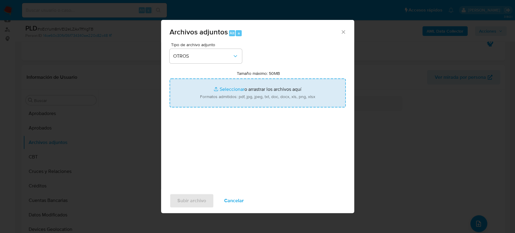
type input "C:\fakepath\226029206_Jose Zazueta_Agosto2025.pdf"
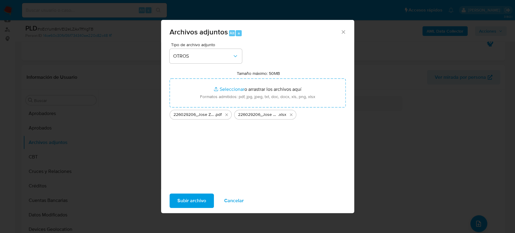
click at [197, 196] on span "Subir archivo" at bounding box center [191, 200] width 29 height 13
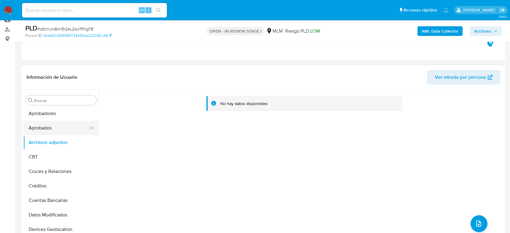
drag, startPoint x: 64, startPoint y: 125, endPoint x: 65, endPoint y: 128, distance: 3.2
click at [64, 126] on button "Aprobados" at bounding box center [58, 128] width 71 height 14
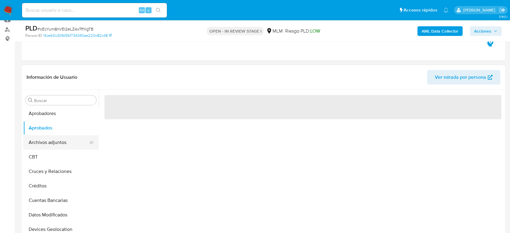
click at [62, 137] on button "Archivos adjuntos" at bounding box center [58, 142] width 71 height 14
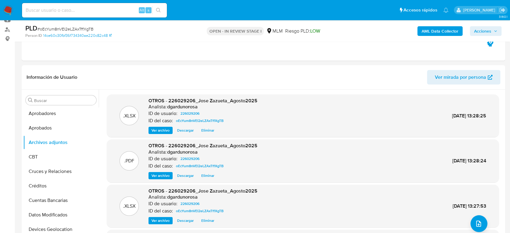
click at [494, 27] on span "Acciones" at bounding box center [485, 31] width 23 height 8
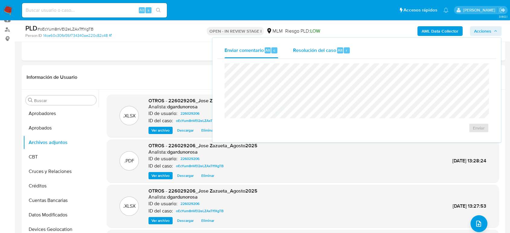
click at [316, 57] on div "Resolución del caso Alt r" at bounding box center [322, 51] width 58 height 16
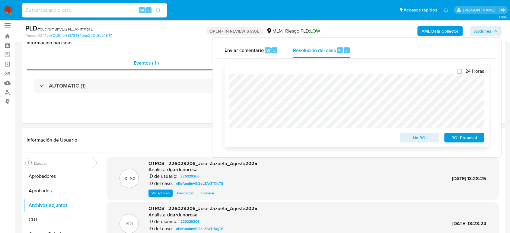
scroll to position [0, 0]
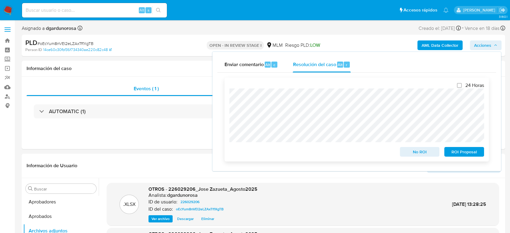
click at [405, 154] on span "No ROI" at bounding box center [419, 152] width 31 height 8
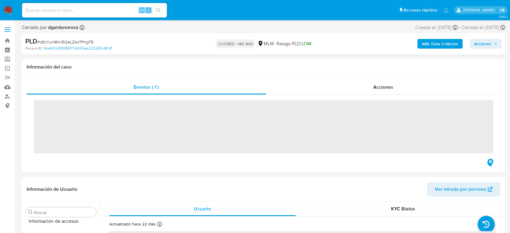
scroll to position [284, 0]
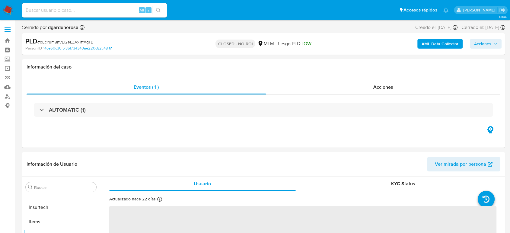
select select "10"
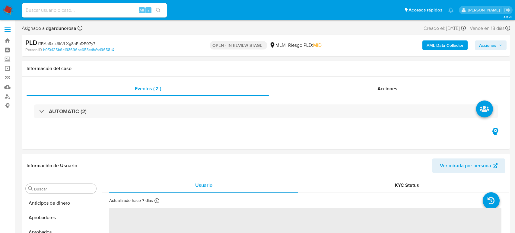
select select "10"
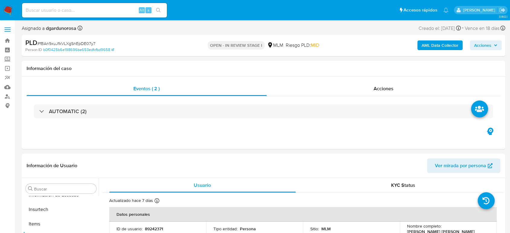
scroll to position [284, 0]
